Goal: Register for event/course

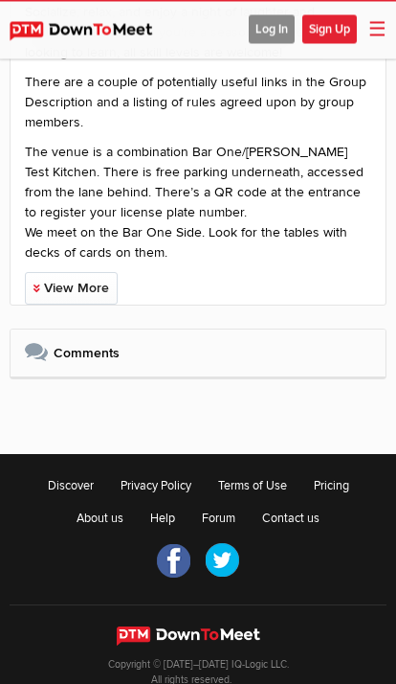
scroll to position [1385, 0]
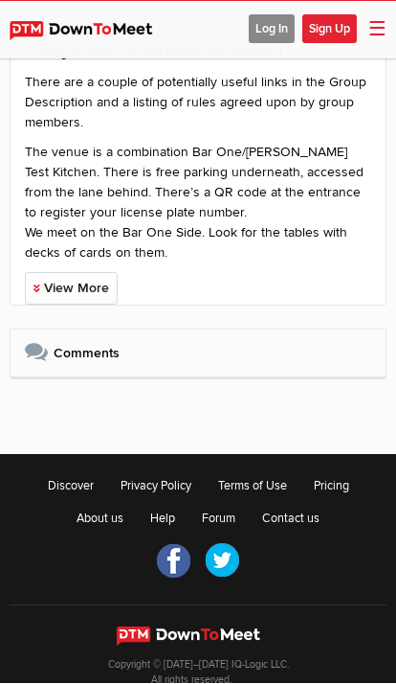
click at [77, 287] on link "View More" at bounding box center [71, 289] width 93 height 33
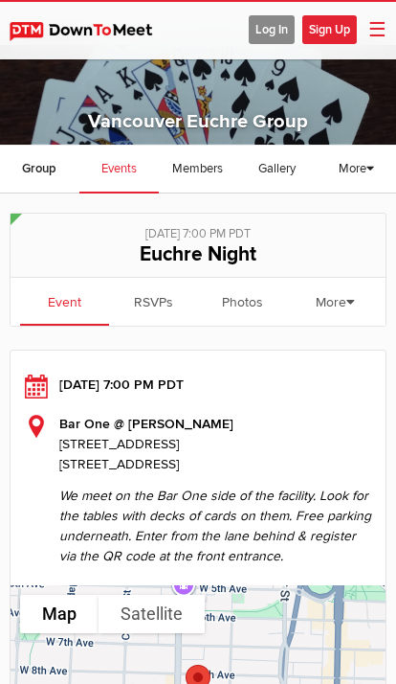
scroll to position [0, 0]
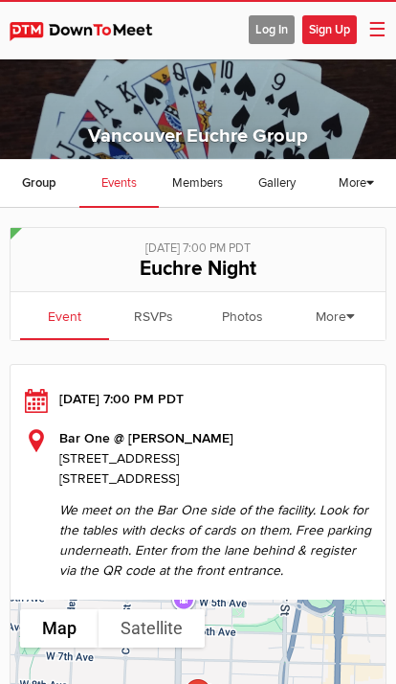
click at [42, 169] on link "Group" at bounding box center [39, 184] width 79 height 48
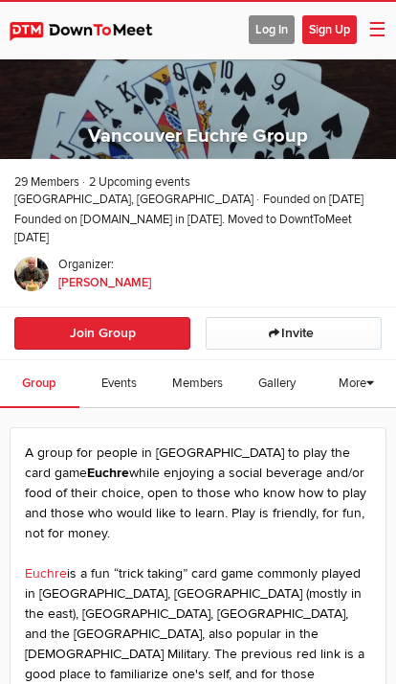
click at [135, 375] on span "Events" at bounding box center [118, 382] width 35 height 15
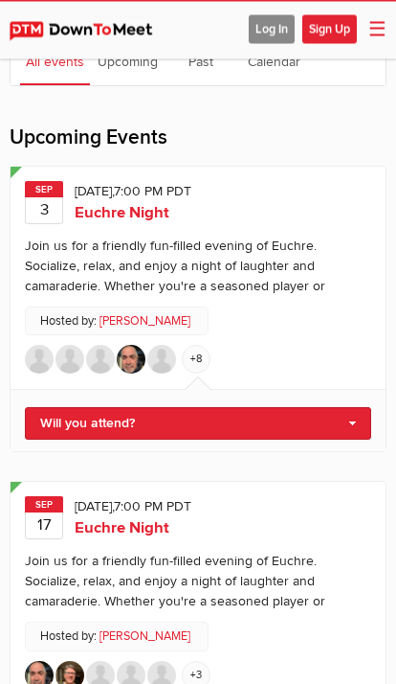
scroll to position [391, 0]
click at [347, 414] on link "Will you attend?" at bounding box center [198, 423] width 347 height 33
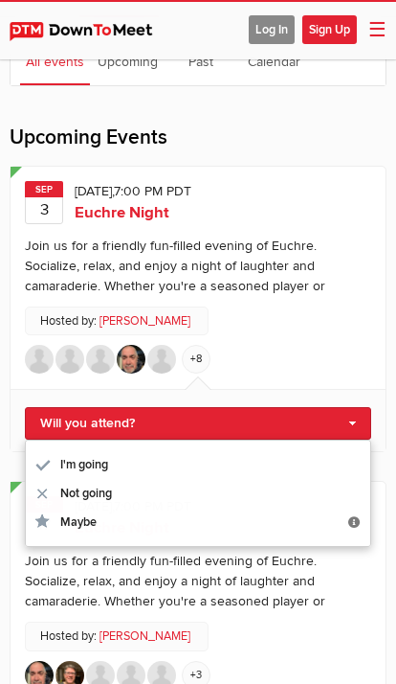
click at [92, 455] on link "I'm going" at bounding box center [198, 464] width 345 height 29
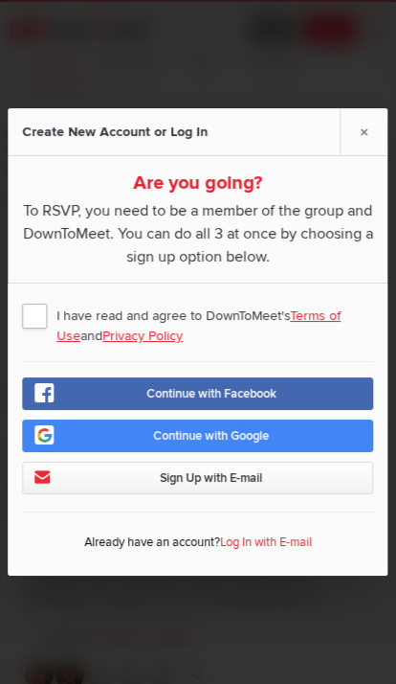
click at [39, 332] on span "I have read and agree to DownToMeet's Terms of Use and Privacy Policy" at bounding box center [197, 315] width 351 height 34
click at [0, 0] on input "I have read and agree to DownToMeet's Terms of Use and Privacy Policy" at bounding box center [0, 0] width 0 height 0
click at [251, 485] on span "Sign Up with E-mail" at bounding box center [212, 477] width 102 height 15
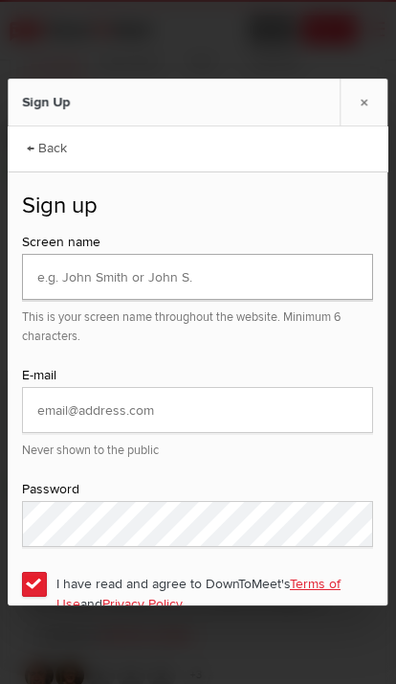
click at [185, 282] on input "text" at bounding box center [197, 277] width 351 height 46
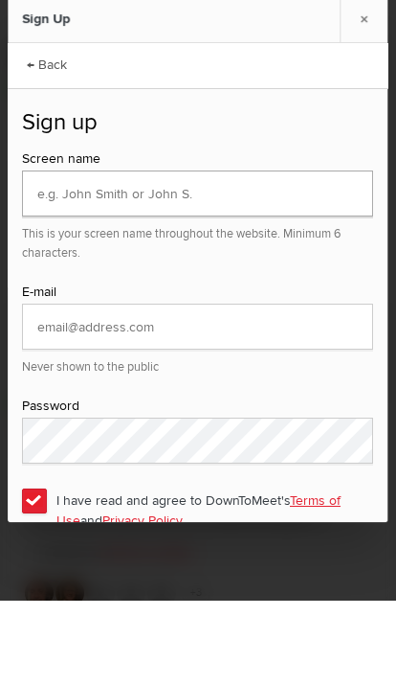
type input "jeffgard63@gmail.com"
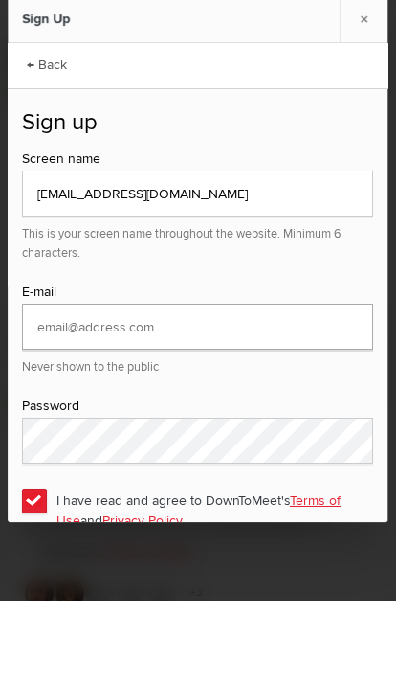
type input "jeffgard63@gmail.com"
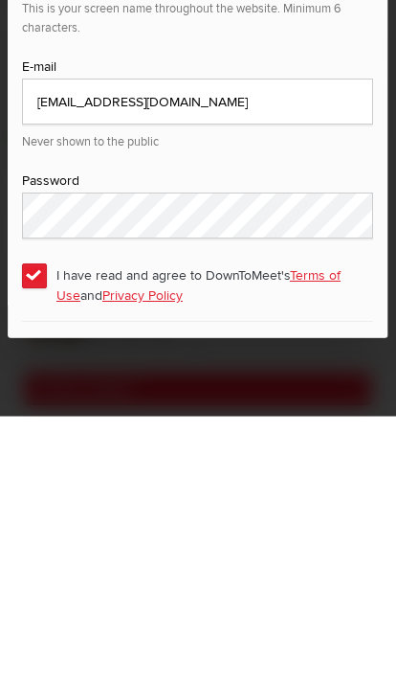
scroll to position [741, 0]
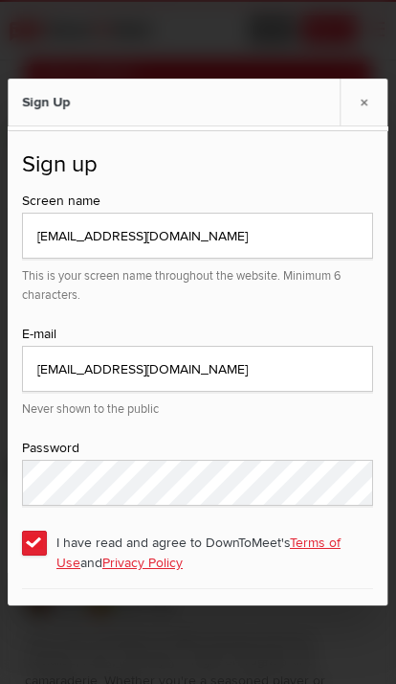
click at [362, 116] on link "×" at bounding box center [365, 102] width 48 height 47
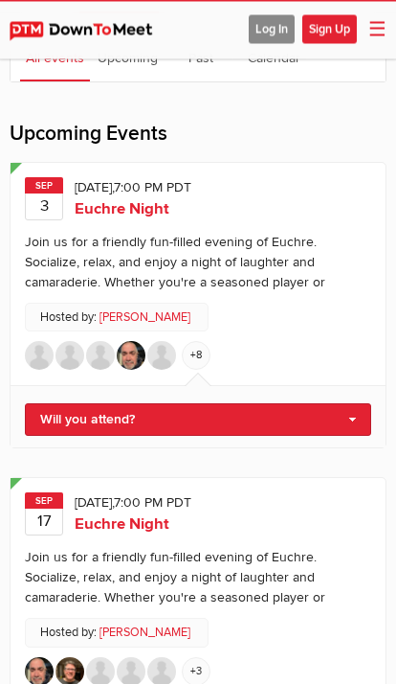
scroll to position [394, 0]
click at [351, 417] on link "Will you attend?" at bounding box center [198, 419] width 347 height 33
click at [108, 454] on link "I'm going" at bounding box center [198, 451] width 345 height 29
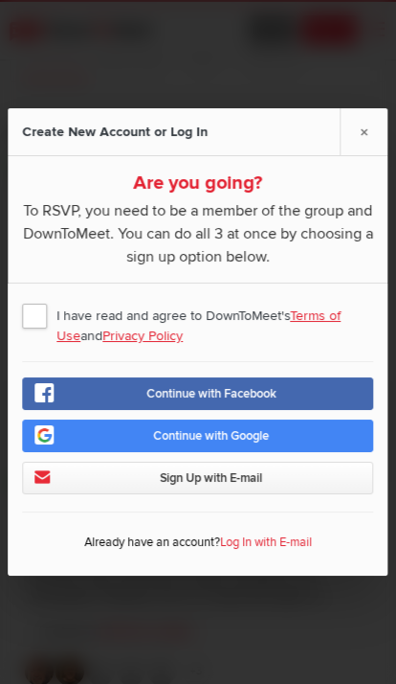
click at [227, 394] on span "Continue with Facebook" at bounding box center [211, 393] width 130 height 15
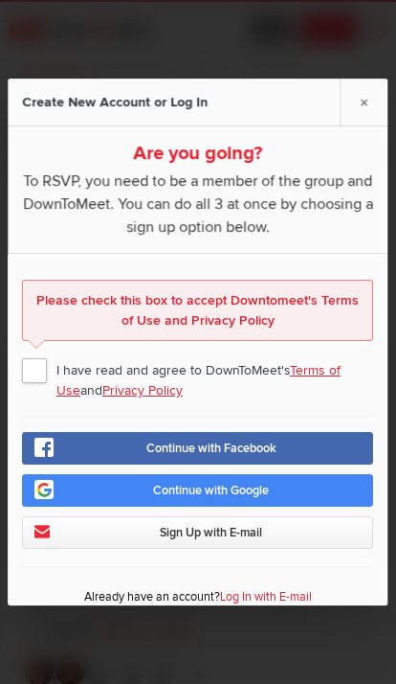
click at [42, 352] on span "I have read and agree to DownToMeet's Terms of Use and Privacy Policy" at bounding box center [197, 369] width 351 height 34
click at [0, 0] on input "I have read and agree to DownToMeet's Terms of Use and Privacy Policy" at bounding box center [0, 0] width 0 height 0
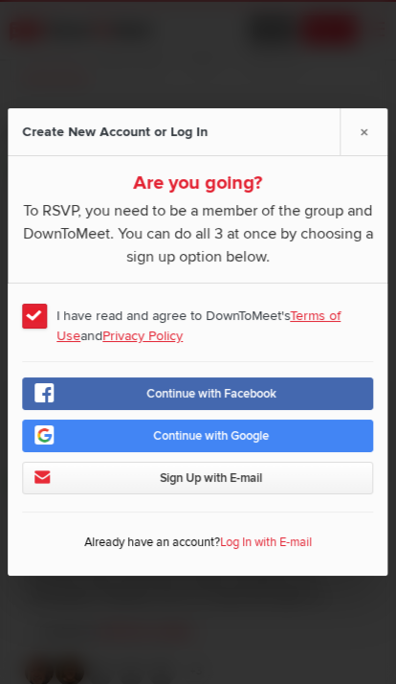
click at [236, 397] on span "Continue with Facebook" at bounding box center [211, 393] width 130 height 15
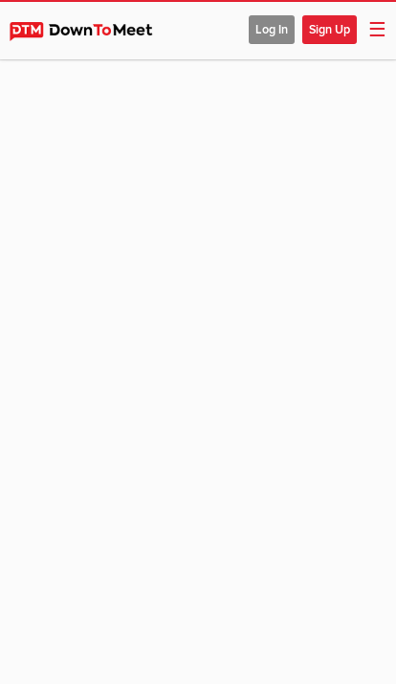
scroll to position [1, 0]
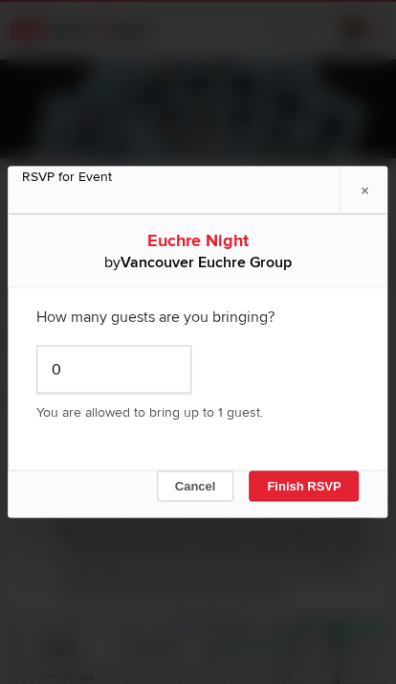
click at [308, 488] on button "Finish RSVP" at bounding box center [304, 486] width 110 height 31
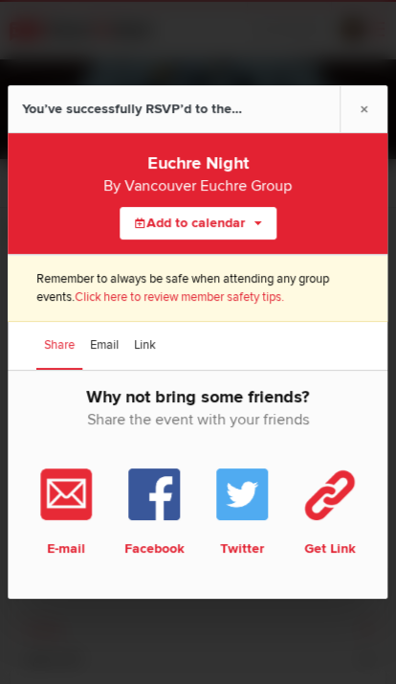
scroll to position [1, 0]
click at [361, 106] on link "×" at bounding box center [365, 108] width 48 height 47
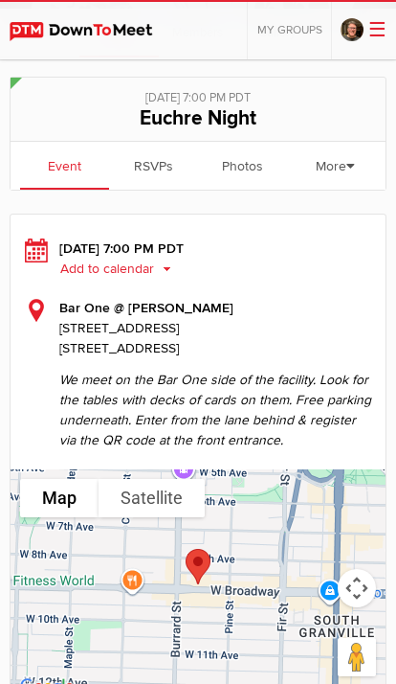
scroll to position [0, 0]
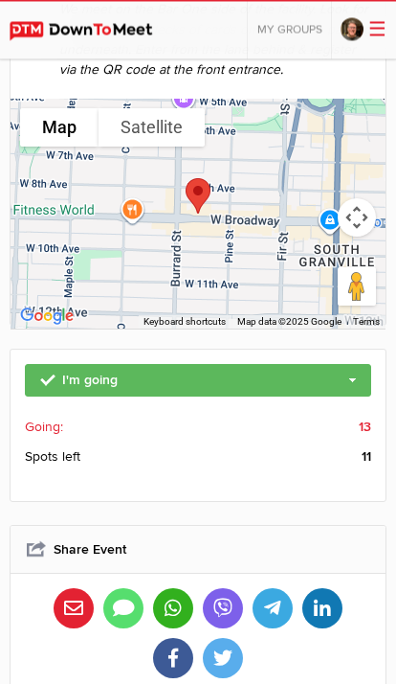
click at [39, 432] on span "Going:" at bounding box center [44, 427] width 38 height 20
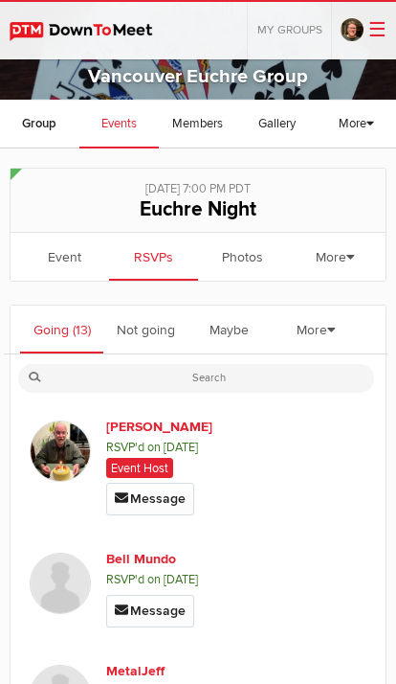
scroll to position [57, 0]
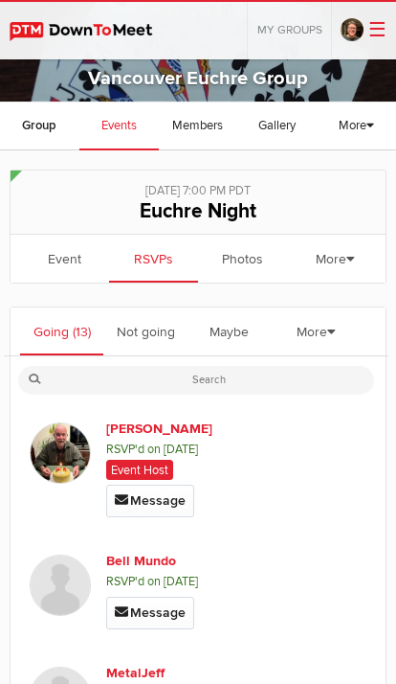
click at [144, 330] on link "Not going" at bounding box center [144, 331] width 83 height 48
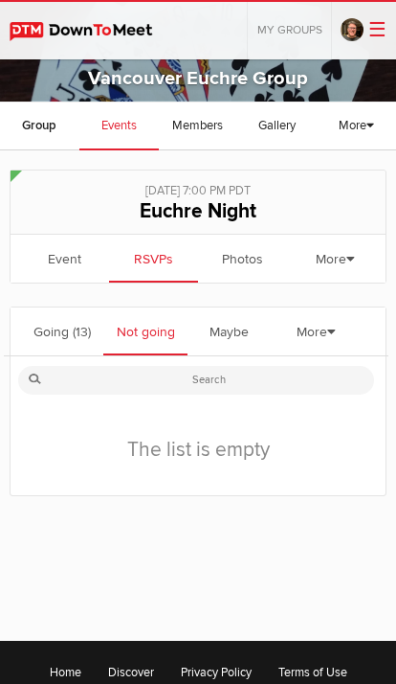
click at [242, 330] on link "Maybe" at bounding box center [229, 331] width 83 height 48
click at [75, 331] on span "(13)" at bounding box center [82, 332] width 18 height 16
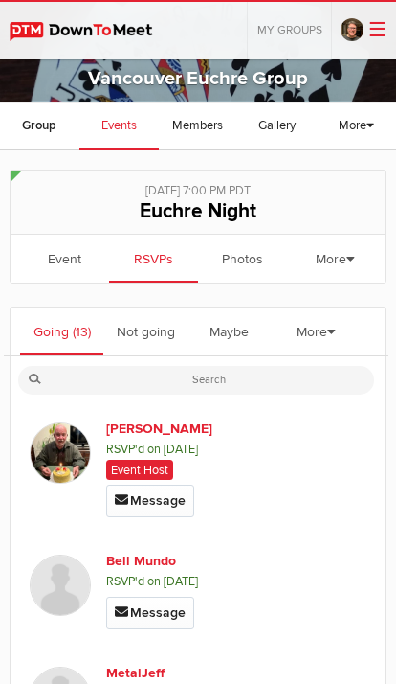
click at [68, 256] on link "Event" at bounding box center [64, 259] width 89 height 48
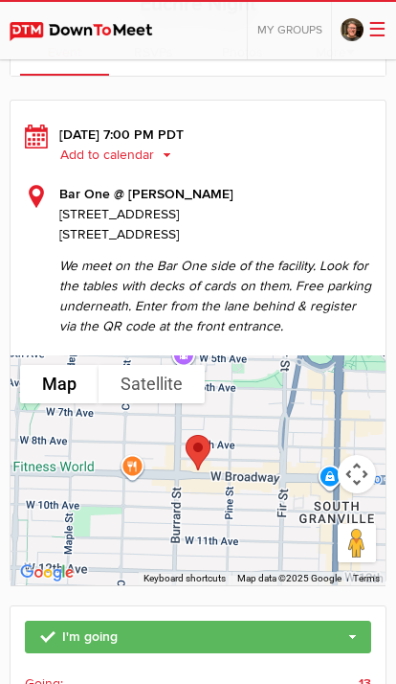
scroll to position [262, 0]
